Goal: Task Accomplishment & Management: Manage account settings

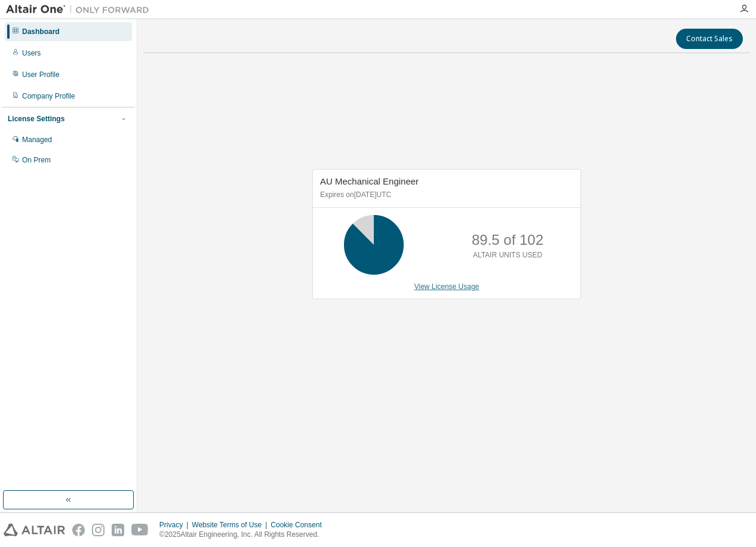
click at [467, 291] on link "View License Usage" at bounding box center [447, 287] width 65 height 8
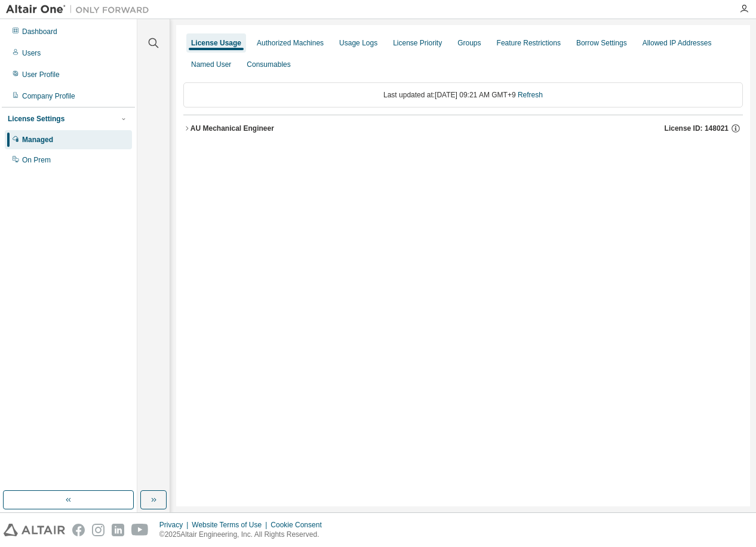
click at [224, 130] on div "AU Mechanical Engineer" at bounding box center [233, 129] width 84 height 10
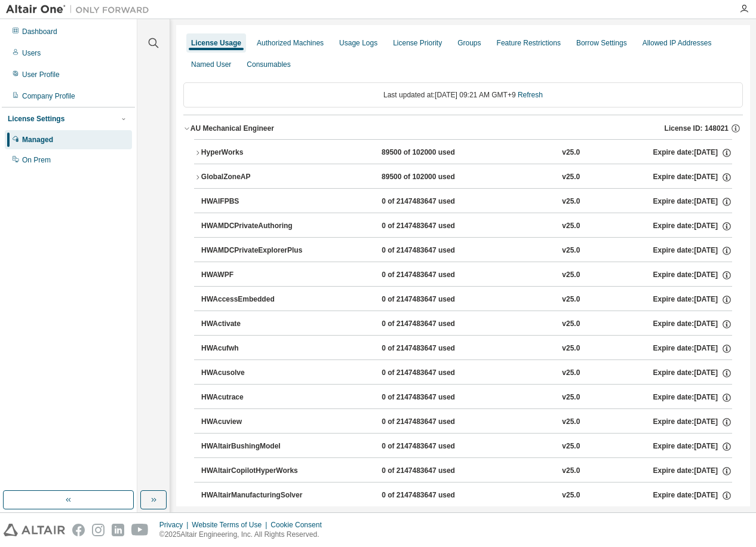
click at [233, 151] on div "HyperWorks" at bounding box center [255, 153] width 108 height 11
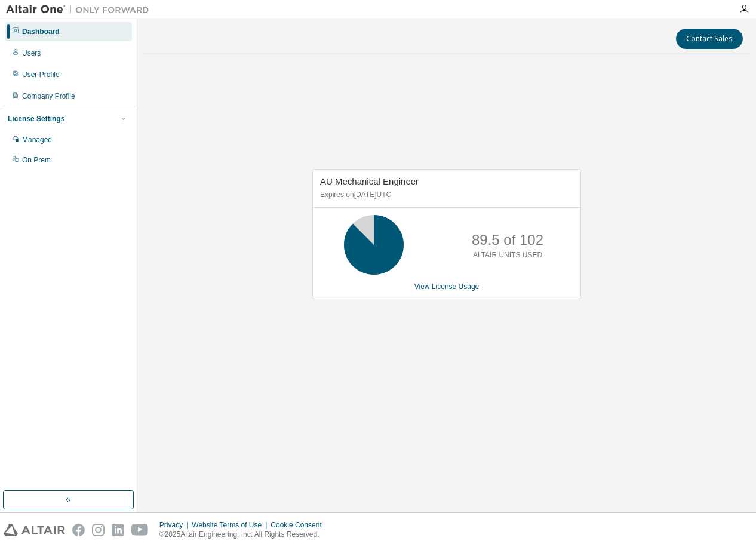
click at [657, 261] on div "AU Mechanical Engineer Expires on [DATE] UTC 89.5 of 102 ALTAIR UNITS USED View…" at bounding box center [446, 240] width 607 height 355
